Goal: Information Seeking & Learning: Learn about a topic

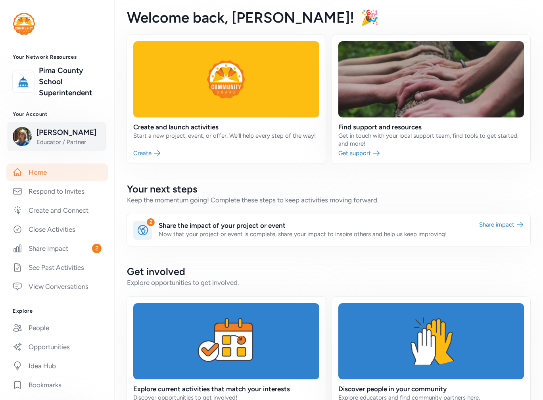
scroll to position [120, 0]
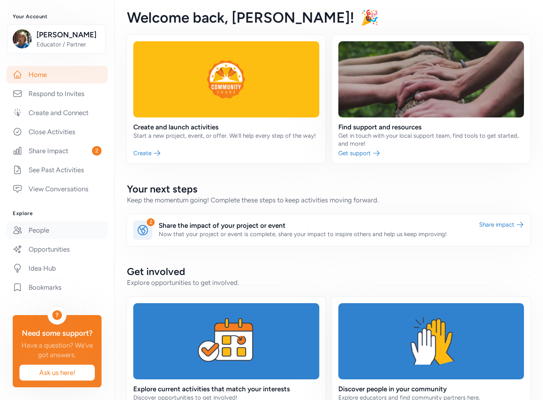
click at [40, 221] on link "People" at bounding box center [56, 229] width 101 height 17
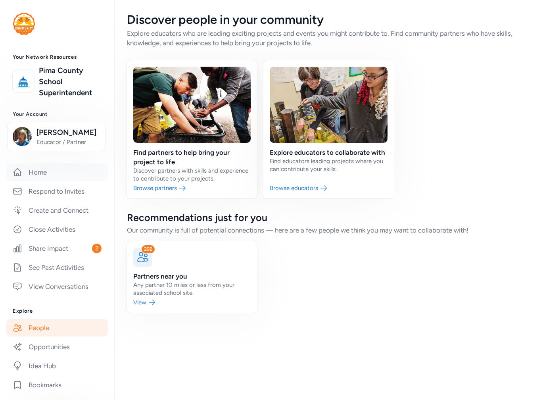
click at [33, 178] on link "Home" at bounding box center [56, 171] width 101 height 17
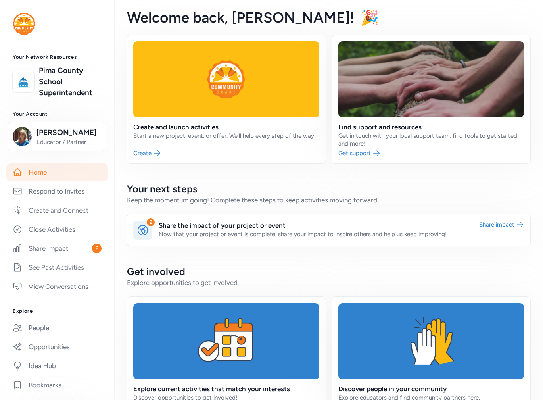
click at [51, 119] on div "Your Account Marianne Landrith Educator / Partner" at bounding box center [57, 131] width 114 height 40
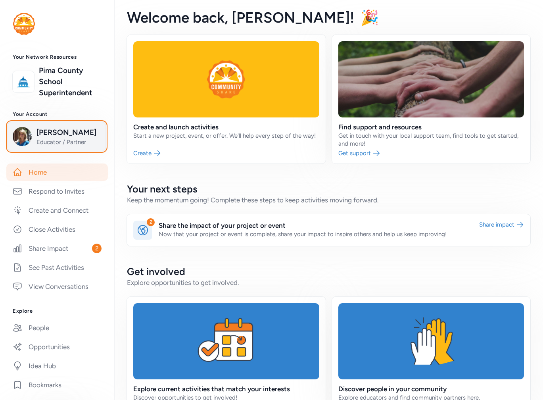
click at [43, 138] on span "Marianne Landrith" at bounding box center [68, 132] width 64 height 11
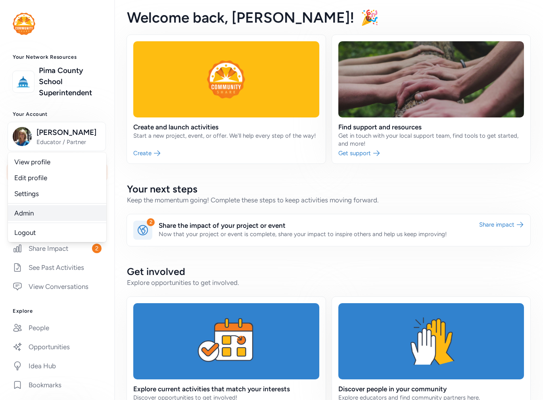
click at [34, 219] on link "Admin" at bounding box center [57, 213] width 98 height 16
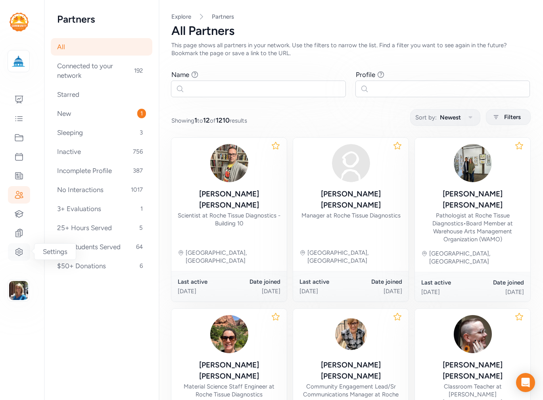
click at [15, 252] on icon at bounding box center [19, 252] width 10 height 10
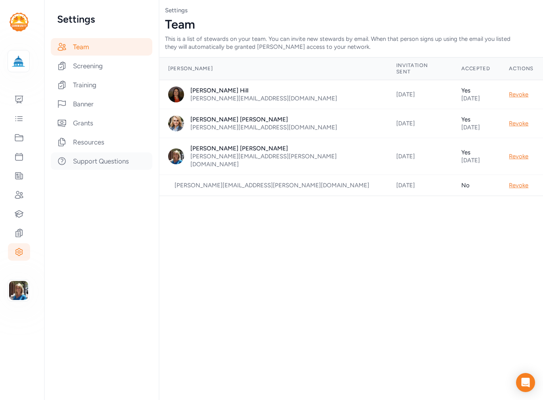
click at [75, 163] on div "Support Questions" at bounding box center [101, 160] width 101 height 17
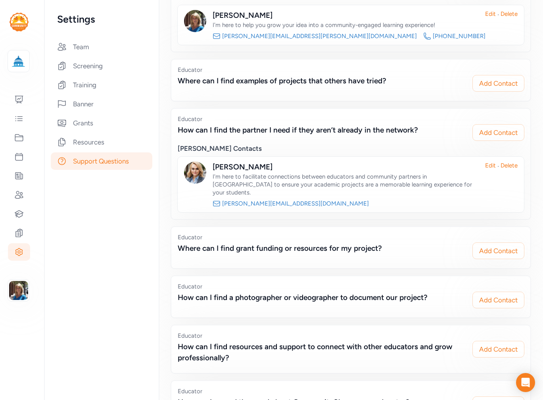
scroll to position [40, 0]
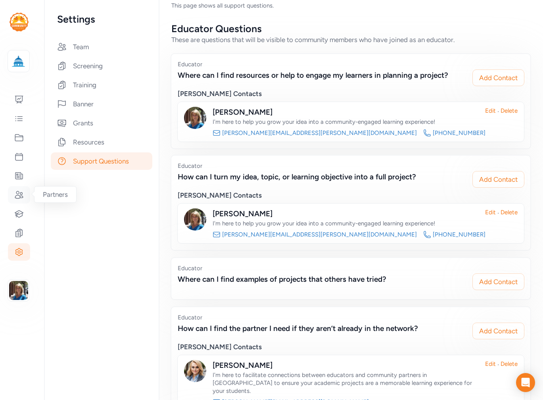
click at [17, 191] on icon at bounding box center [19, 195] width 10 height 10
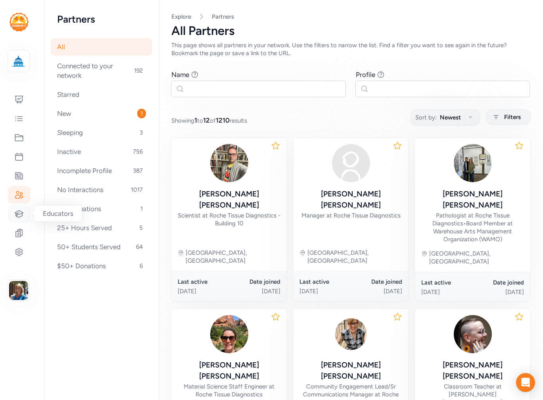
click at [17, 218] on icon at bounding box center [19, 214] width 10 height 10
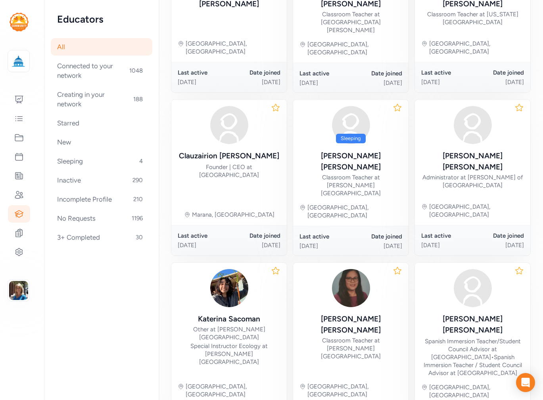
scroll to position [372, 0]
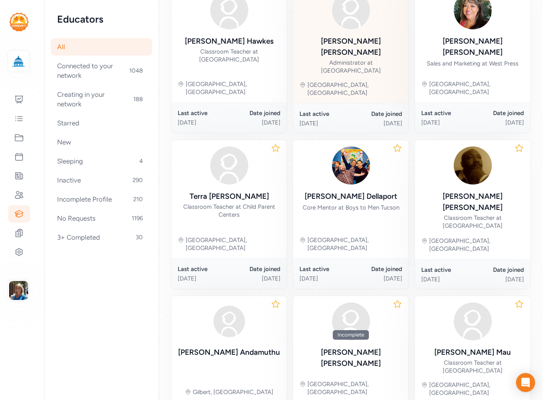
scroll to position [70, 0]
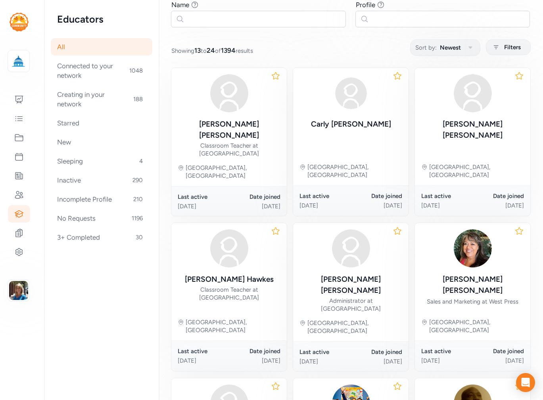
click at [63, 50] on div "All" at bounding box center [101, 46] width 101 height 17
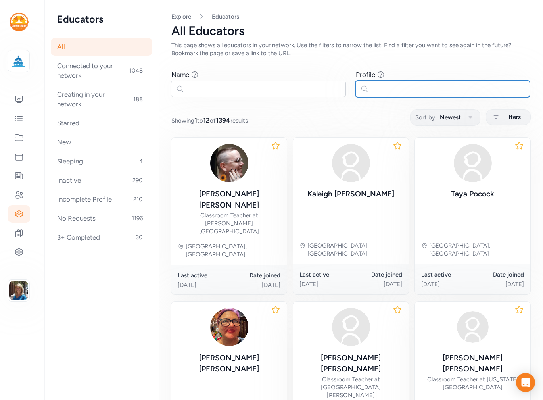
click at [374, 86] on input "text" at bounding box center [442, 88] width 175 height 17
click at [493, 119] on icon at bounding box center [496, 117] width 10 height 10
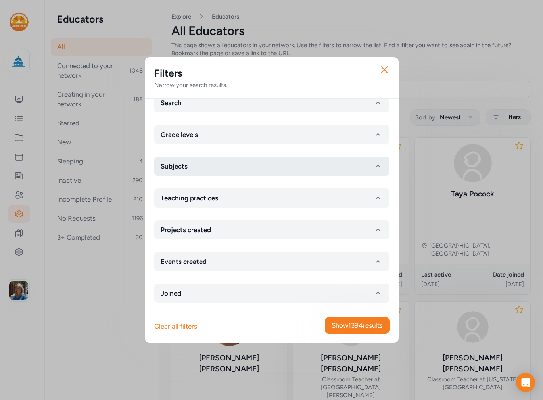
scroll to position [26, 0]
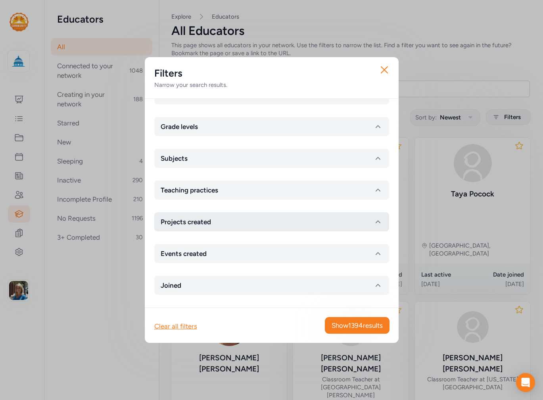
click at [210, 224] on span "Projects created" at bounding box center [186, 222] width 50 height 10
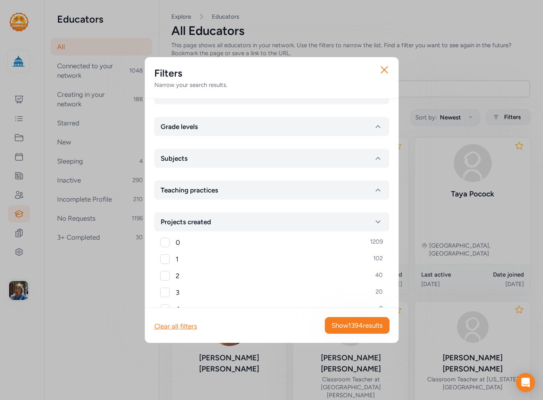
click at [163, 275] on div at bounding box center [165, 276] width 10 height 10
checkbox input "true"
click at [358, 326] on span "Show 40 results" at bounding box center [359, 325] width 45 height 10
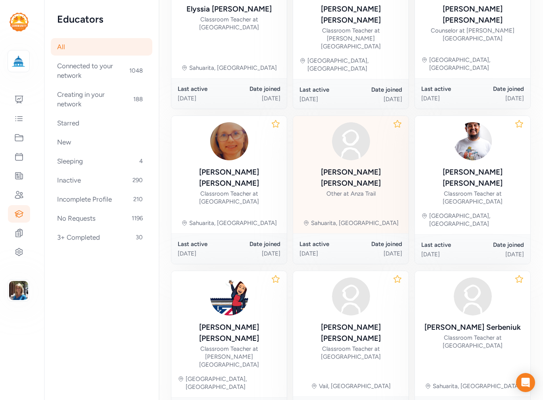
scroll to position [353, 0]
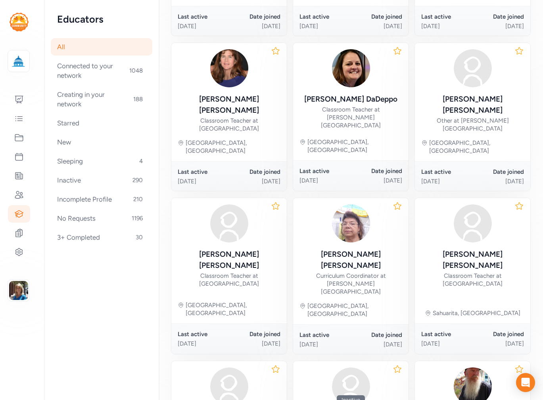
scroll to position [337, 0]
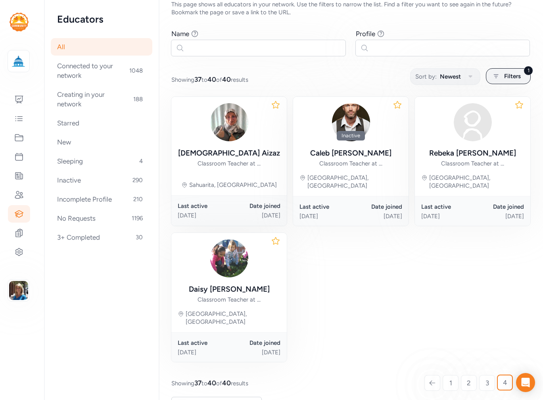
scroll to position [65, 0]
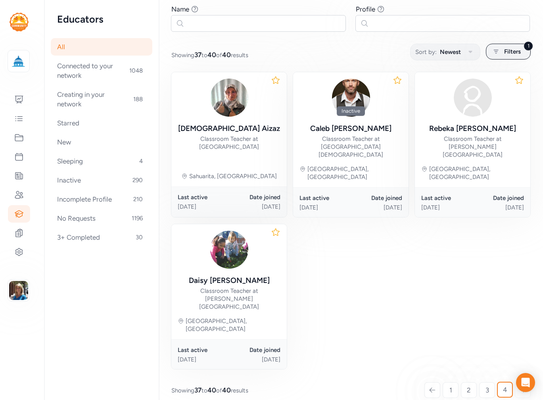
click at [424, 382] on div at bounding box center [432, 390] width 16 height 16
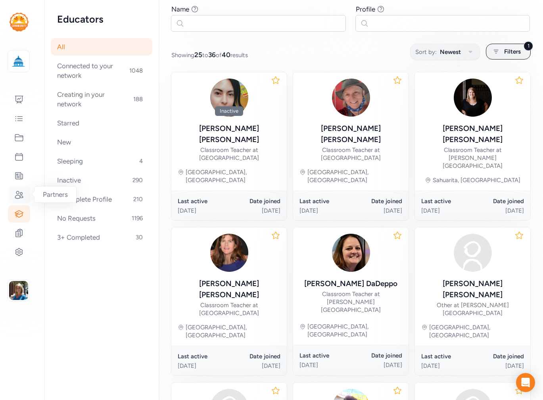
click at [13, 196] on div at bounding box center [19, 194] width 22 height 17
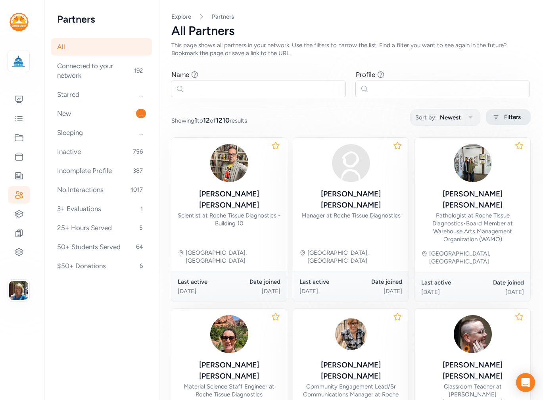
click at [504, 120] on span "Filters" at bounding box center [512, 117] width 17 height 10
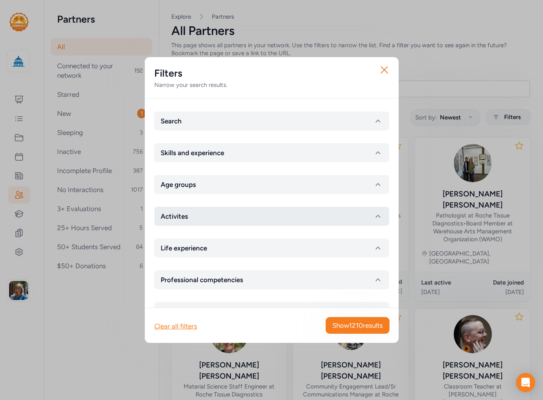
click at [370, 221] on button "Activites" at bounding box center [271, 216] width 235 height 19
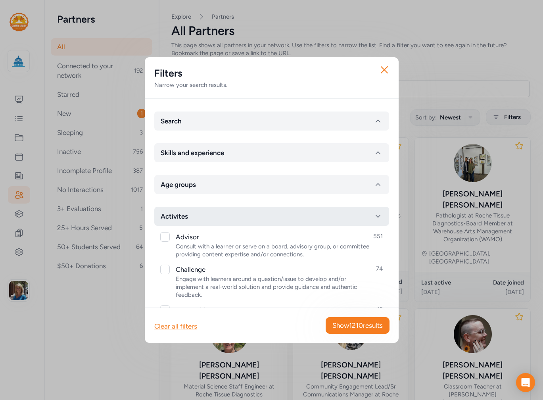
click at [373, 218] on icon "button" at bounding box center [378, 216] width 10 height 10
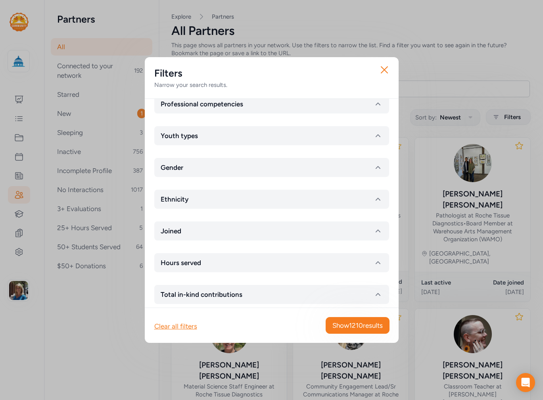
scroll to position [185, 0]
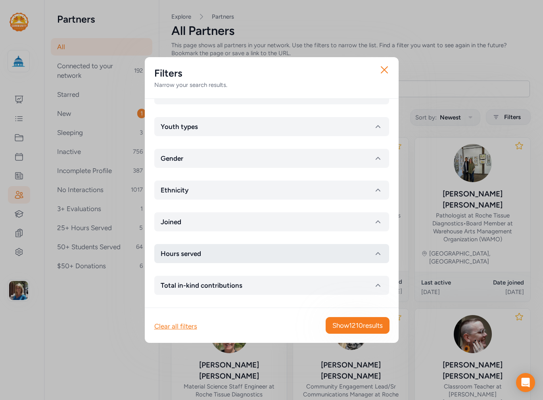
click at [376, 253] on icon "button" at bounding box center [378, 254] width 10 height 10
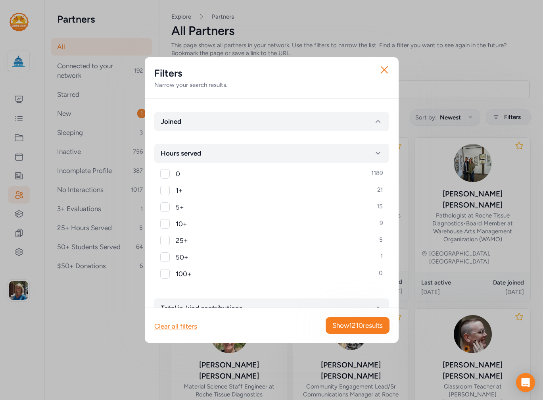
scroll to position [304, 0]
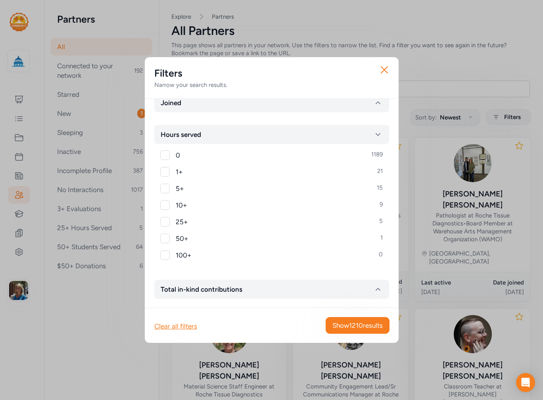
click at [168, 190] on div at bounding box center [165, 189] width 10 height 10
checkbox input "true"
click at [346, 324] on span "Show 15 results" at bounding box center [360, 325] width 43 height 10
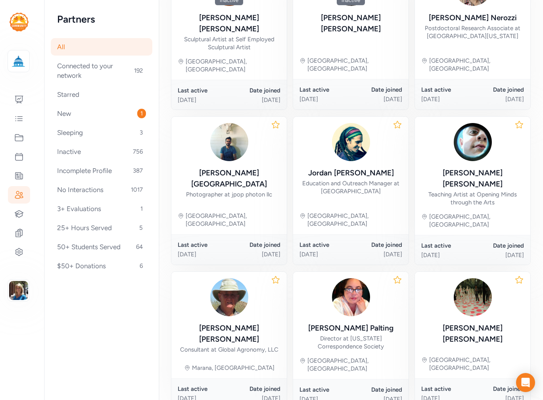
scroll to position [345, 0]
